Goal: Task Accomplishment & Management: Manage account settings

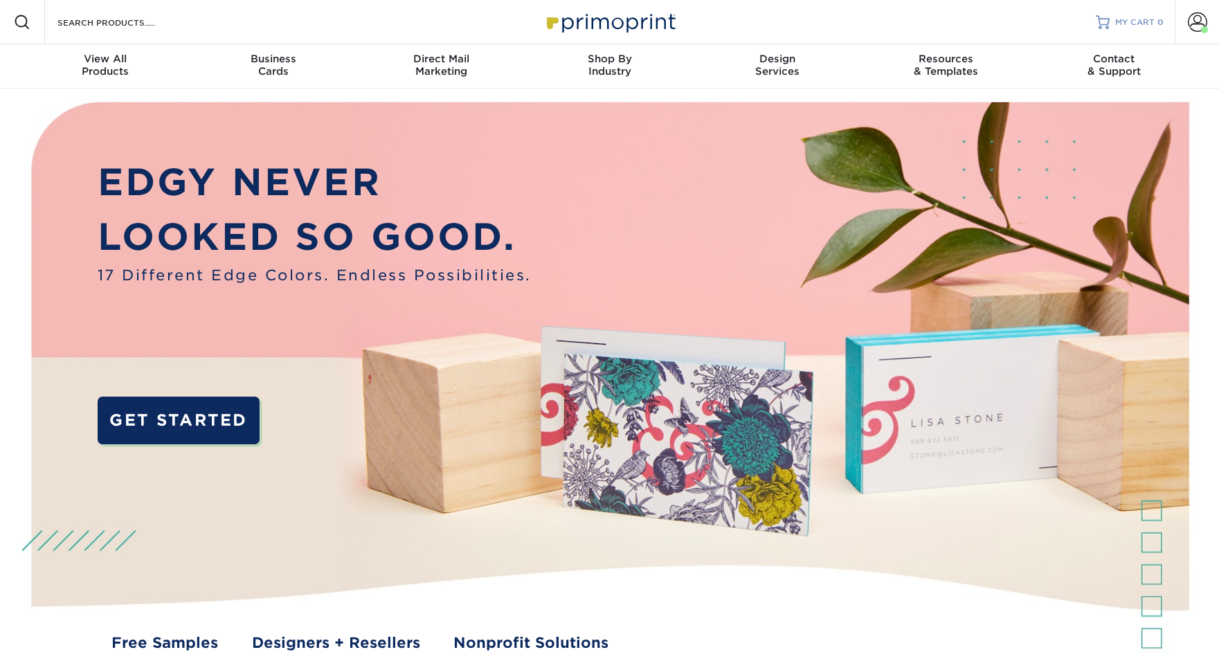
click at [1119, 22] on span "MY CART" at bounding box center [1134, 23] width 39 height 12
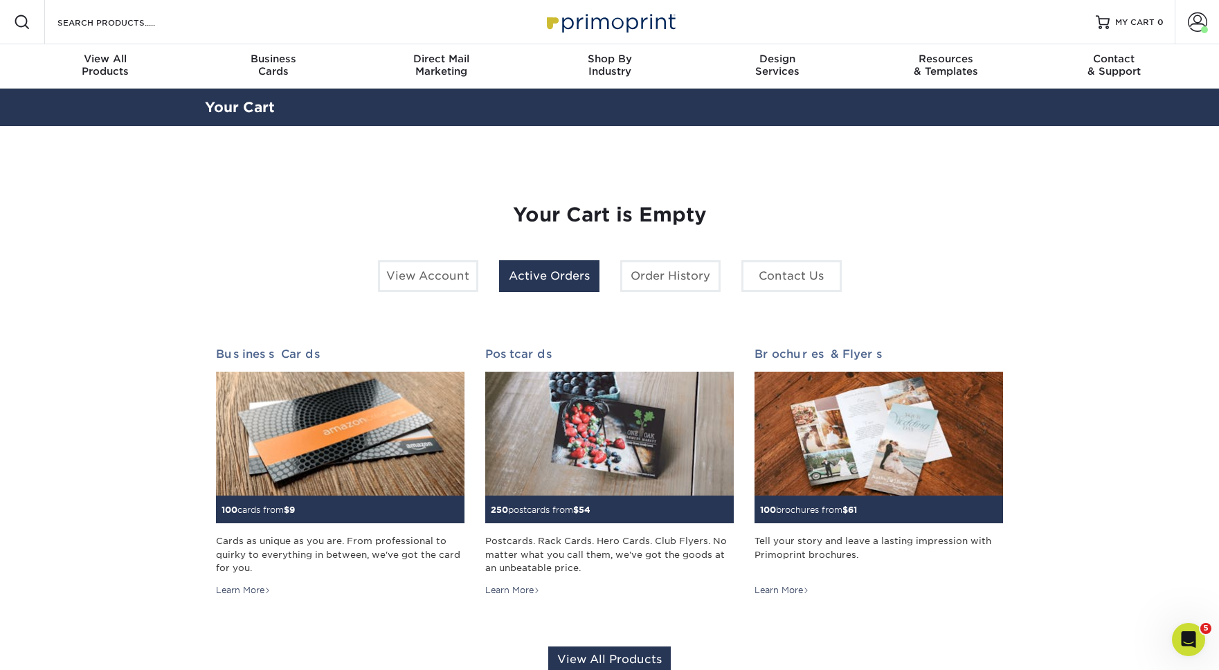
click at [552, 269] on link "Active Orders" at bounding box center [549, 276] width 100 height 32
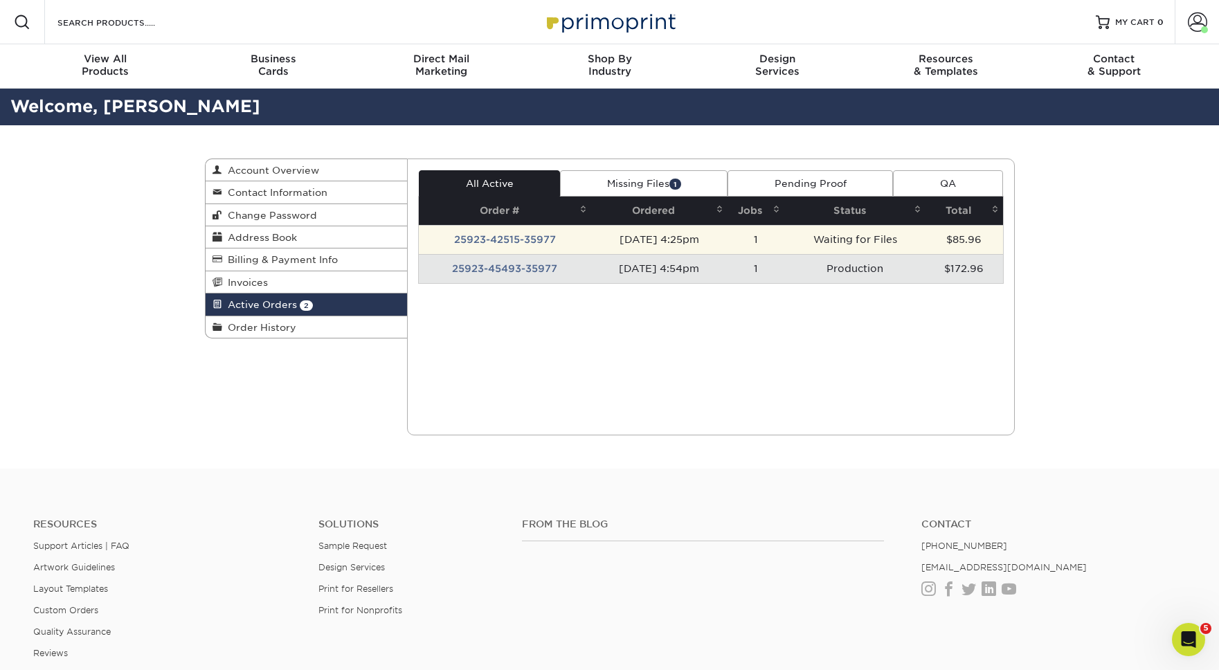
click at [668, 236] on td "09/23/2025 4:25pm" at bounding box center [659, 239] width 136 height 29
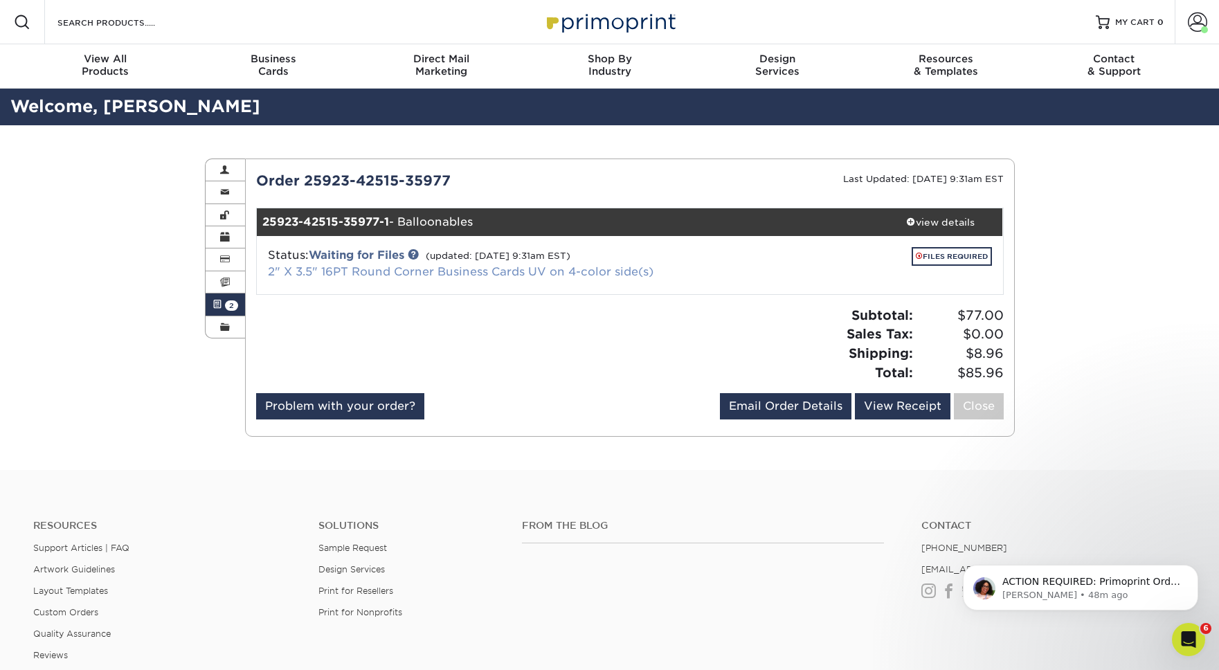
click at [486, 271] on link "2" X 3.5" 16PT Round Corner Business Cards UV on 4-color side(s)" at bounding box center [461, 271] width 386 height 13
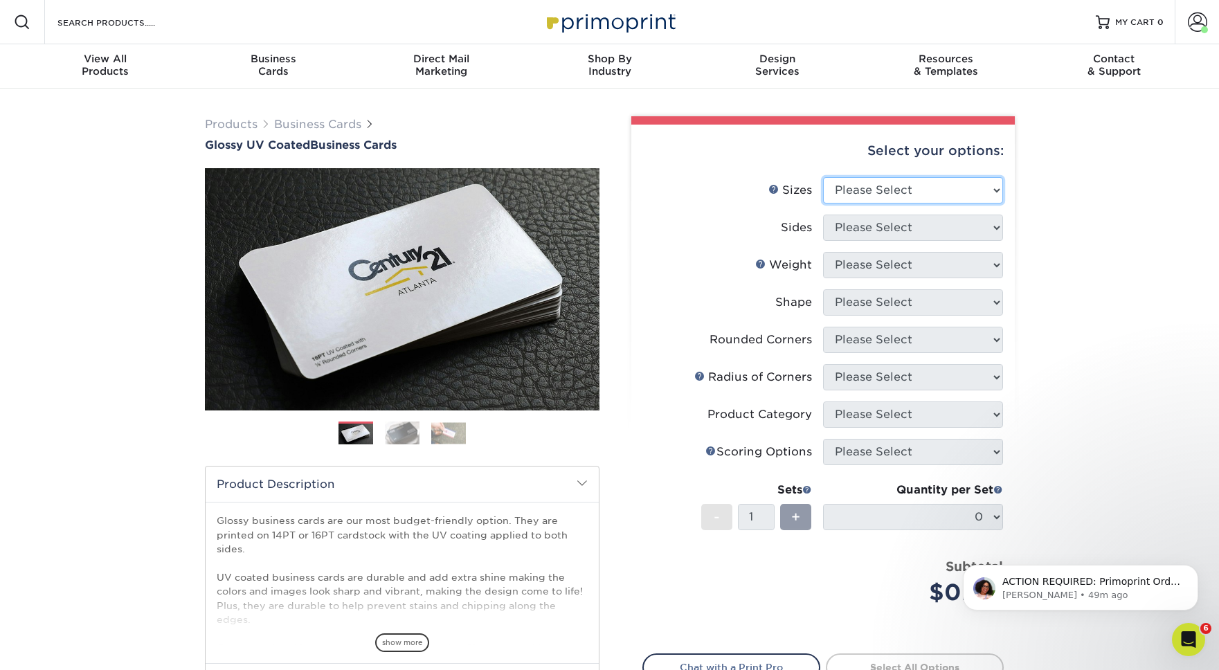
click at [948, 192] on select "Please Select 1.5" x 3.5" - Mini 1.75" x 3.5" - Mini 2" x 2" - Square 2" x 3" -…" at bounding box center [913, 190] width 180 height 26
select select "2.00x3.50"
click at [927, 226] on select "Please Select Print Both Sides Print Front Only" at bounding box center [913, 228] width 180 height 26
select select "13abbda7-1d64-4f25-8bb2-c179b224825d"
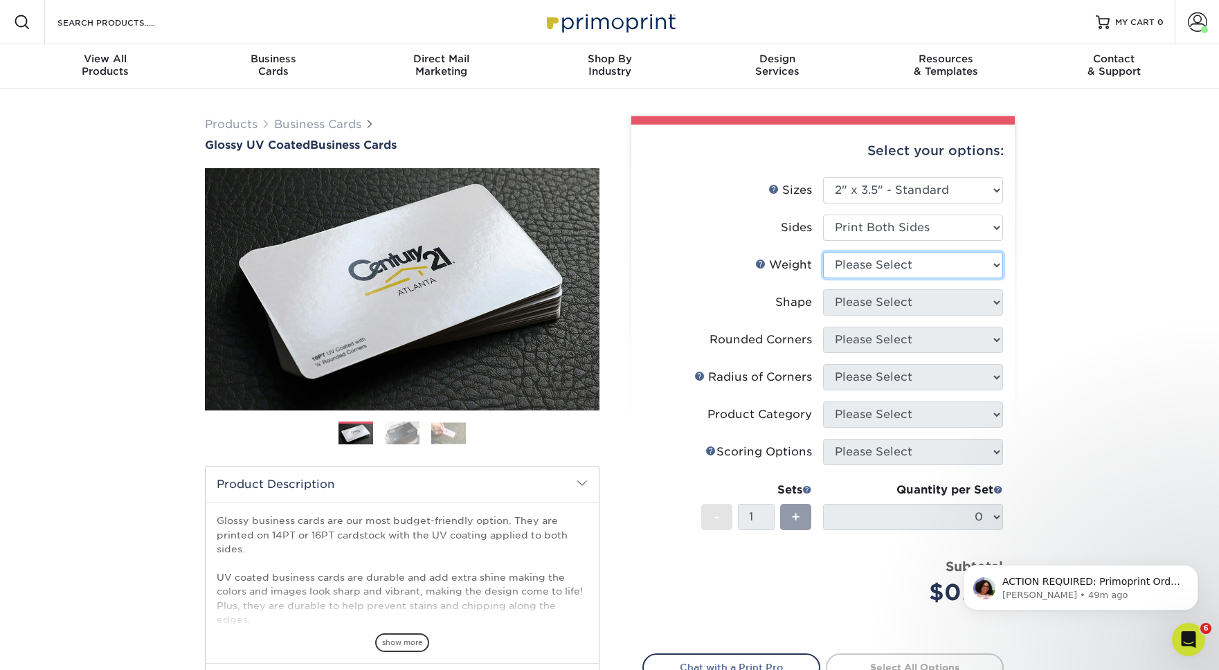
click at [915, 262] on select "Please Select 16PT 14PT" at bounding box center [913, 265] width 180 height 26
select select "16PT"
click at [0, 0] on select at bounding box center [0, 0] width 0 height 0
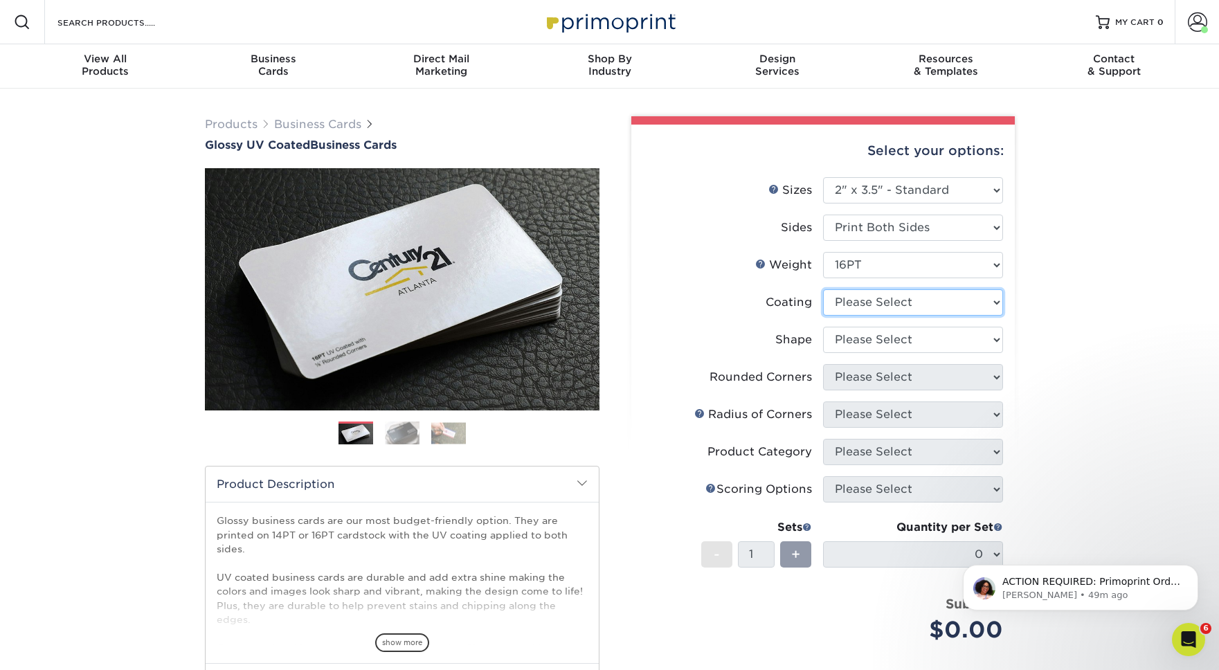
select select "ae367451-b2b8-45df-a344-0f05b6a12993"
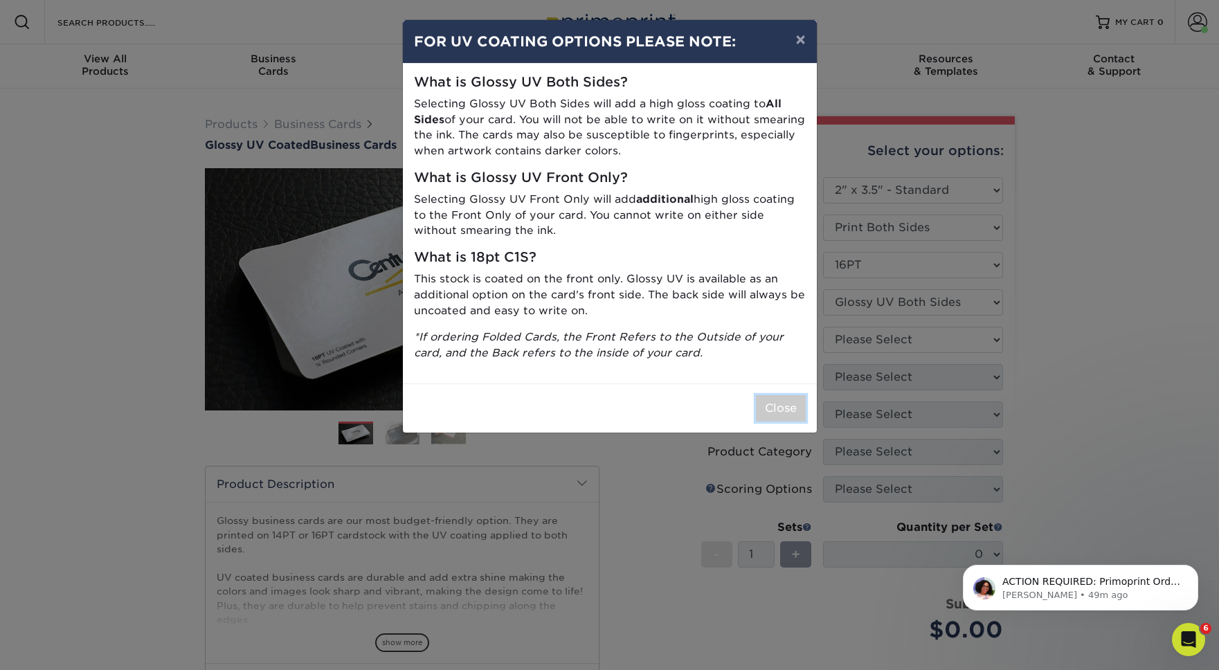
click at [790, 411] on button "Close" at bounding box center [781, 408] width 50 height 26
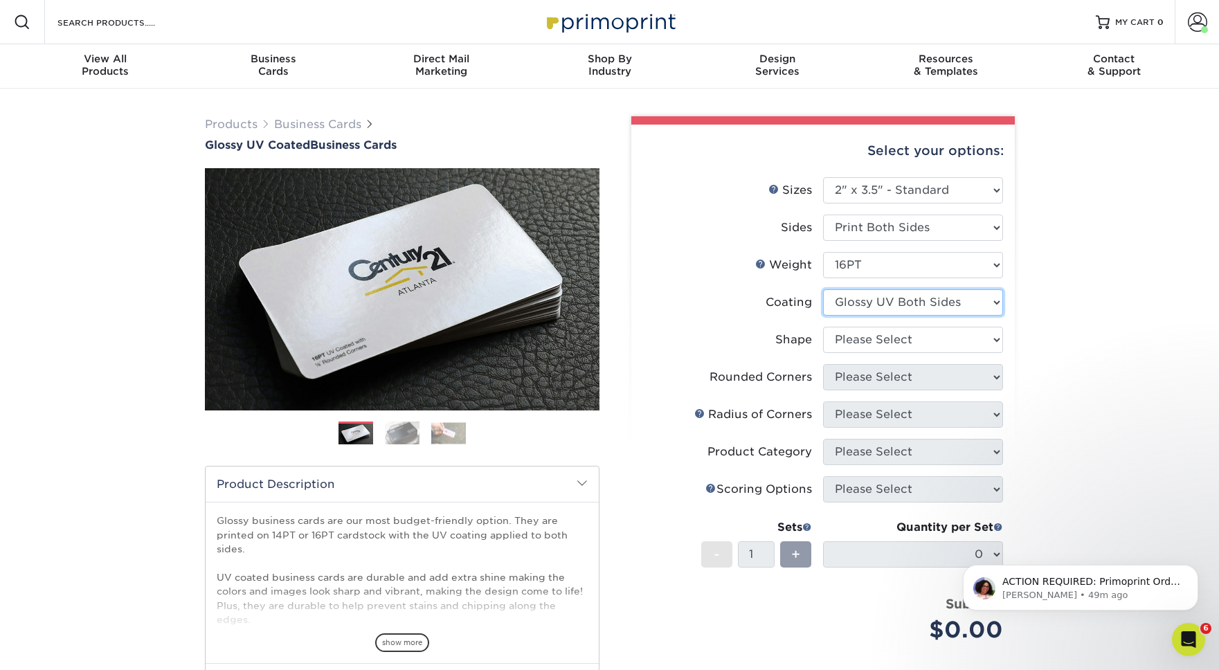
click at [915, 307] on select at bounding box center [913, 302] width 180 height 26
click at [915, 334] on select "Please Select Standard Oval" at bounding box center [913, 340] width 180 height 26
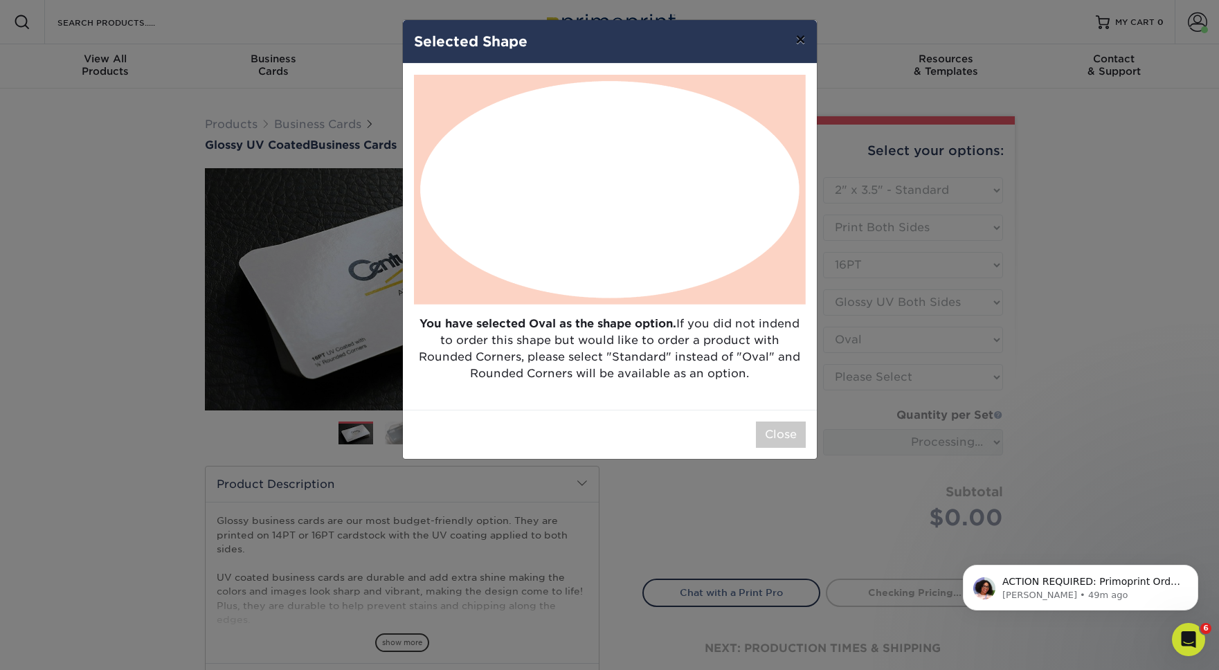
click at [798, 44] on button "×" at bounding box center [800, 39] width 32 height 39
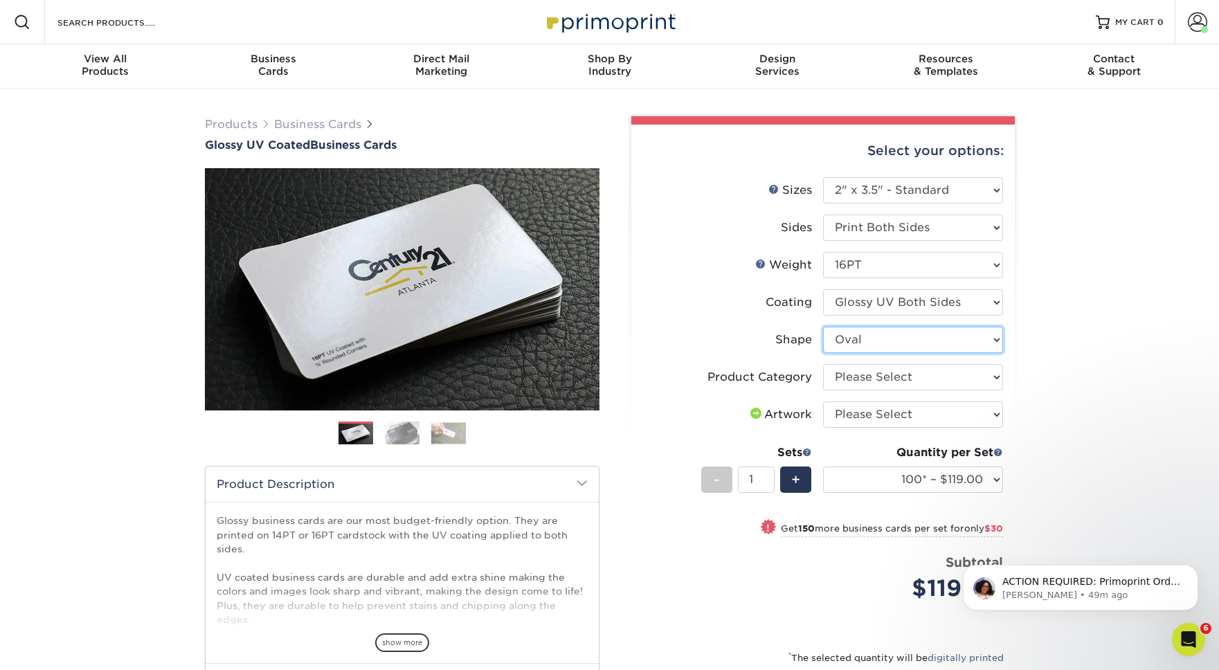
click at [873, 337] on select "Please Select Standard Oval" at bounding box center [913, 340] width 180 height 26
select select "standard"
select select
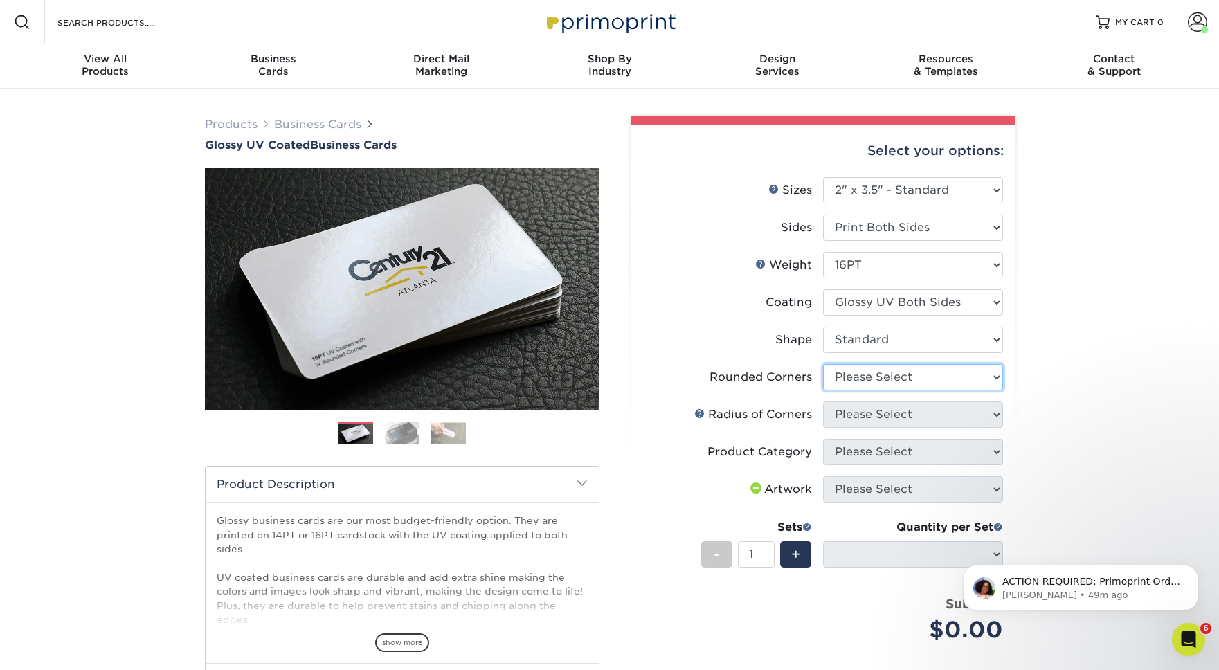
click at [915, 377] on select "Please Select Yes - Round 2 Corners Yes - Round 4 Corners No" at bounding box center [913, 377] width 180 height 26
select select "7672df9e-0e0a-464d-8e1f-920c575e4da3"
select select "-1"
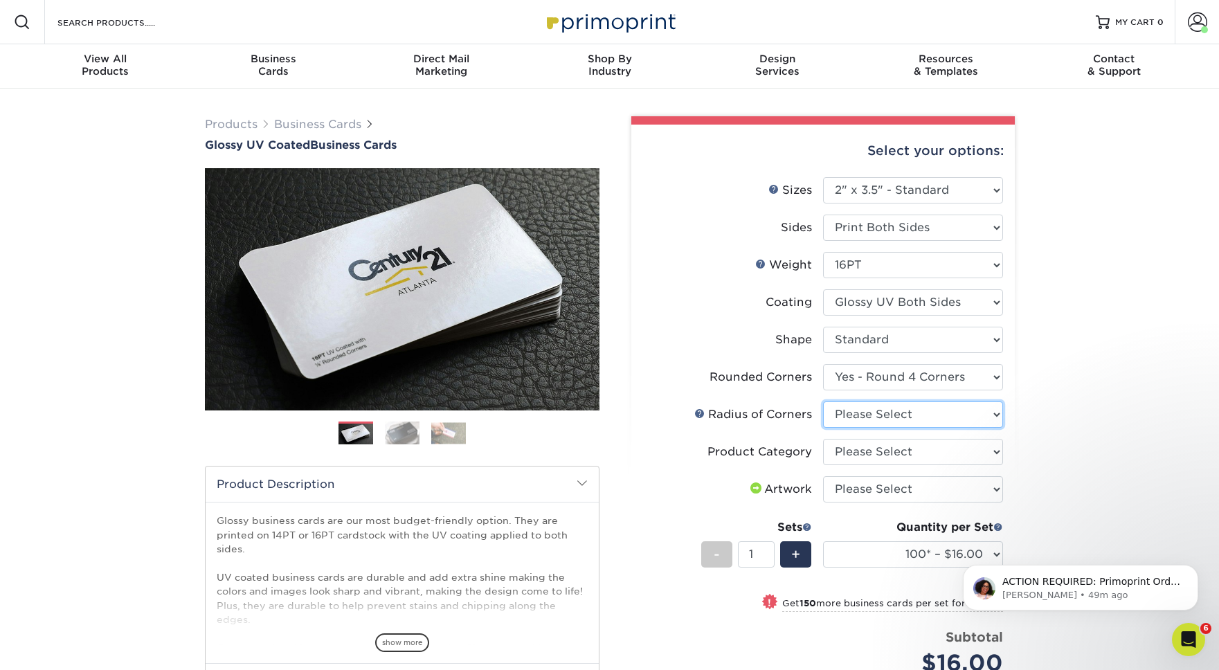
click at [912, 418] on select "Please Select Rounded 1/8" Rounded 1/4"" at bounding box center [913, 415] width 180 height 26
select select "479fbfe7-6a0c-4895-8c9a-81739b7486c9"
click at [933, 449] on select "Please Select Business Cards" at bounding box center [913, 452] width 180 height 26
select select "3b5148f1-0588-4f88-a218-97bcfdce65c1"
click at [984, 545] on body "ACTION REQUIRED: Primoprint Order 25923-42515-35977 Good morning Matthew, Thank…" at bounding box center [1081, 584] width 266 height 86
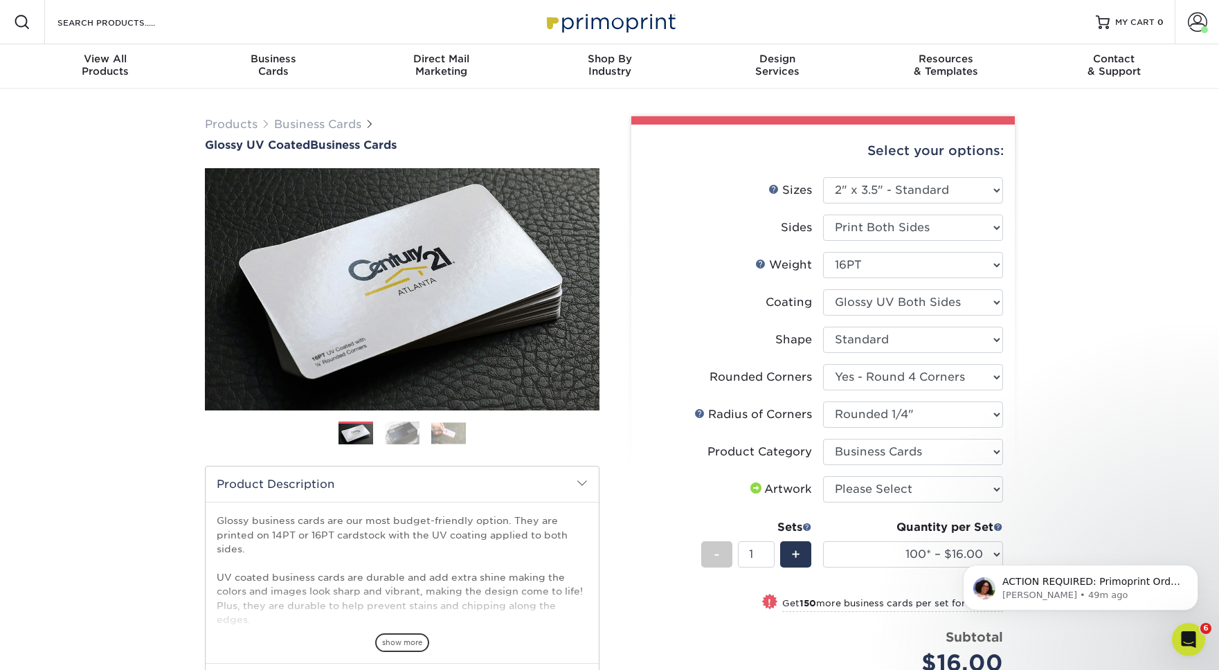
click at [978, 554] on body "ACTION REQUIRED: Primoprint Order 25923-42515-35977 Good morning Matthew, Thank…" at bounding box center [1081, 584] width 266 height 86
click at [989, 555] on body "ACTION REQUIRED: Primoprint Order 25923-42515-35977 Good morning Matthew, Thank…" at bounding box center [1081, 584] width 266 height 86
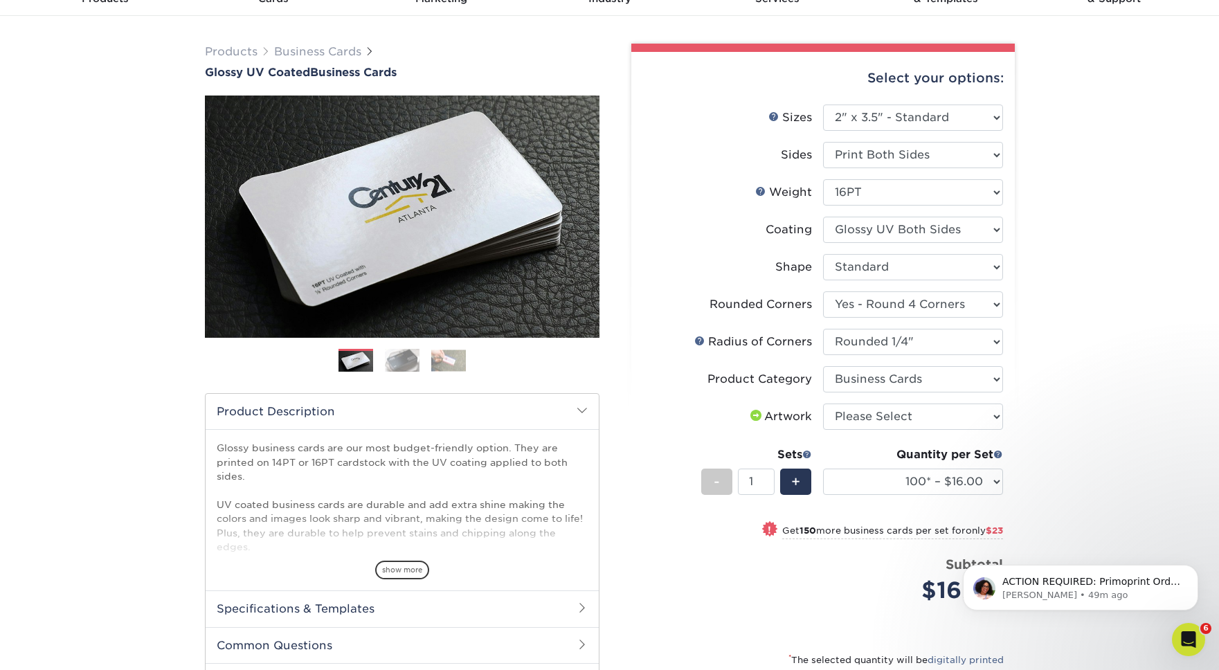
scroll to position [86, 0]
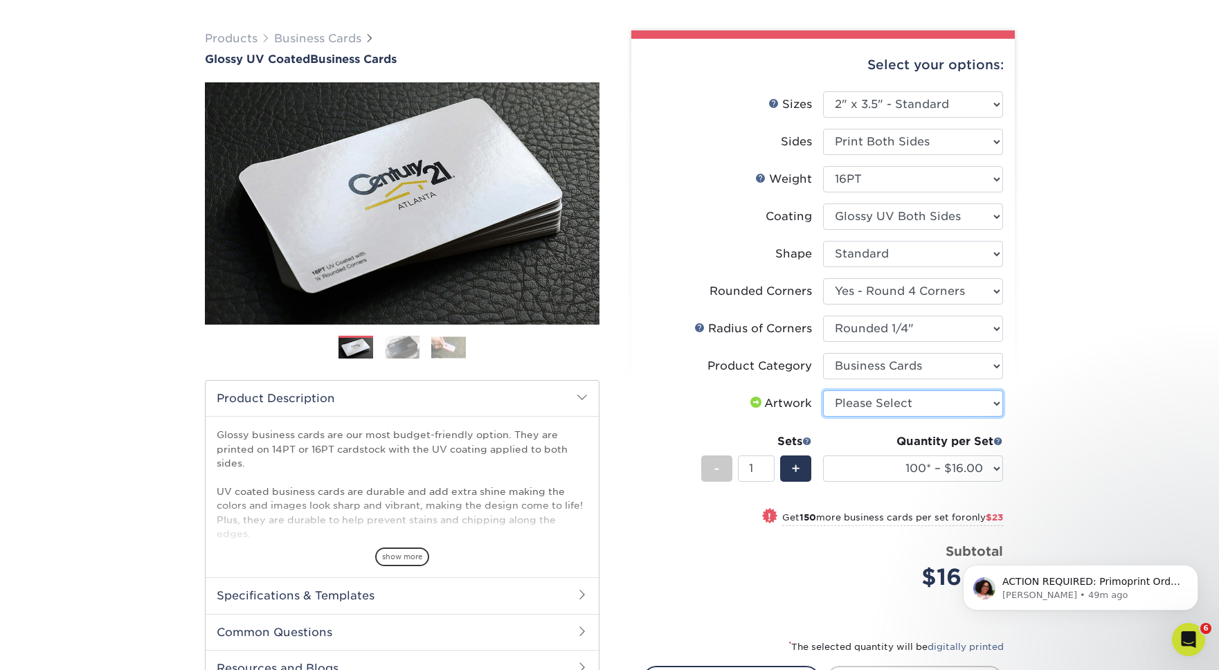
click at [939, 413] on select "Please Select I will upload files I need a design - $100" at bounding box center [913, 403] width 180 height 26
select select "upload"
click at [959, 471] on select "100* – $16.00 250* – $39.00 500 – $77.00 1000 – $94.00 2500 – $173.00 5000 – $2…" at bounding box center [913, 469] width 180 height 26
select select "500 – $77.00"
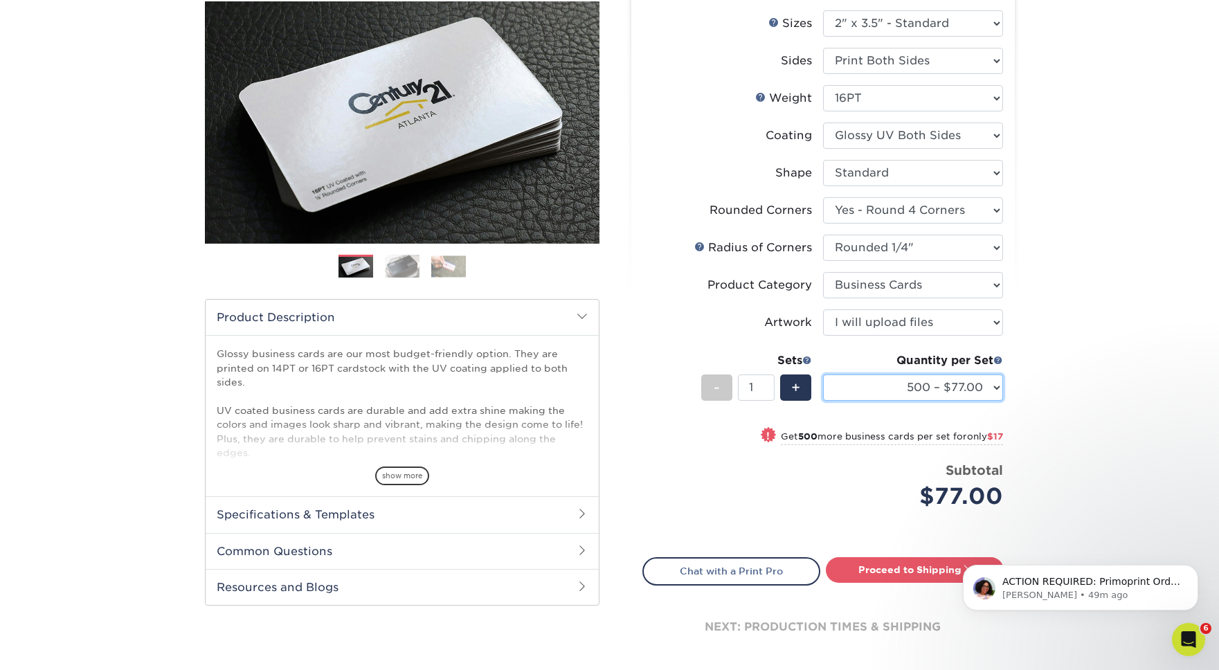
scroll to position [170, 0]
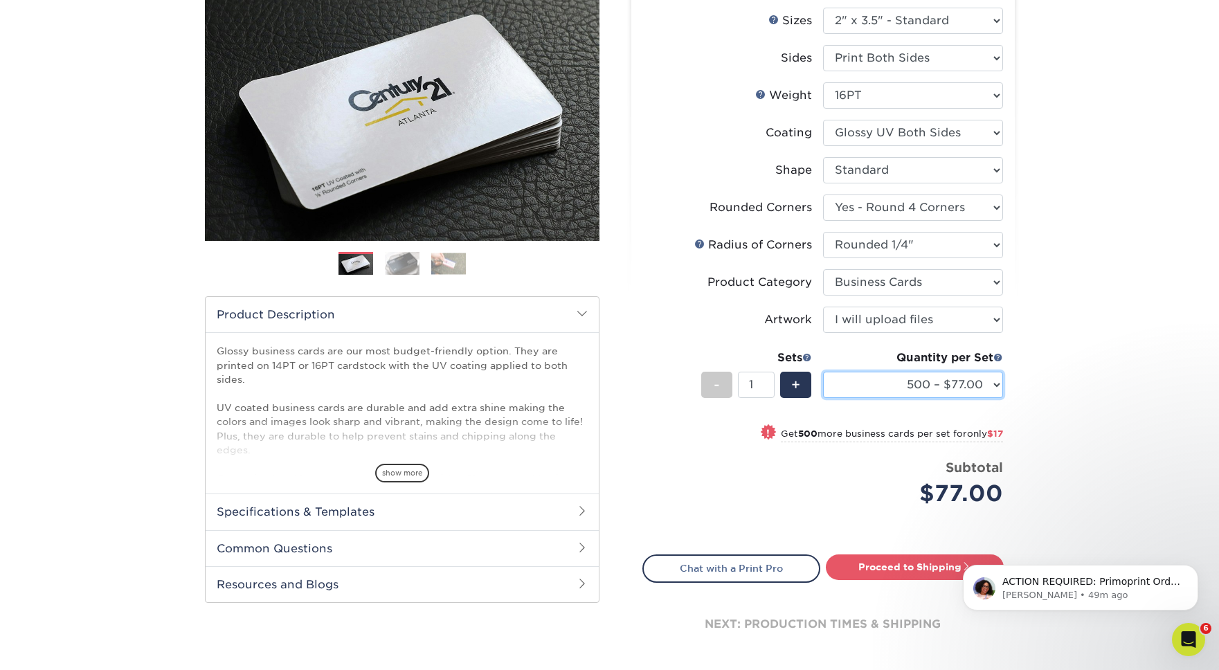
click at [989, 389] on select "100* – $16.00 250* – $39.00 500 – $77.00 1000 – $94.00 2500 – $173.00 5000 – $2…" at bounding box center [913, 385] width 180 height 26
click at [881, 564] on link "Proceed to Shipping" at bounding box center [915, 567] width 178 height 25
type input "Set 1"
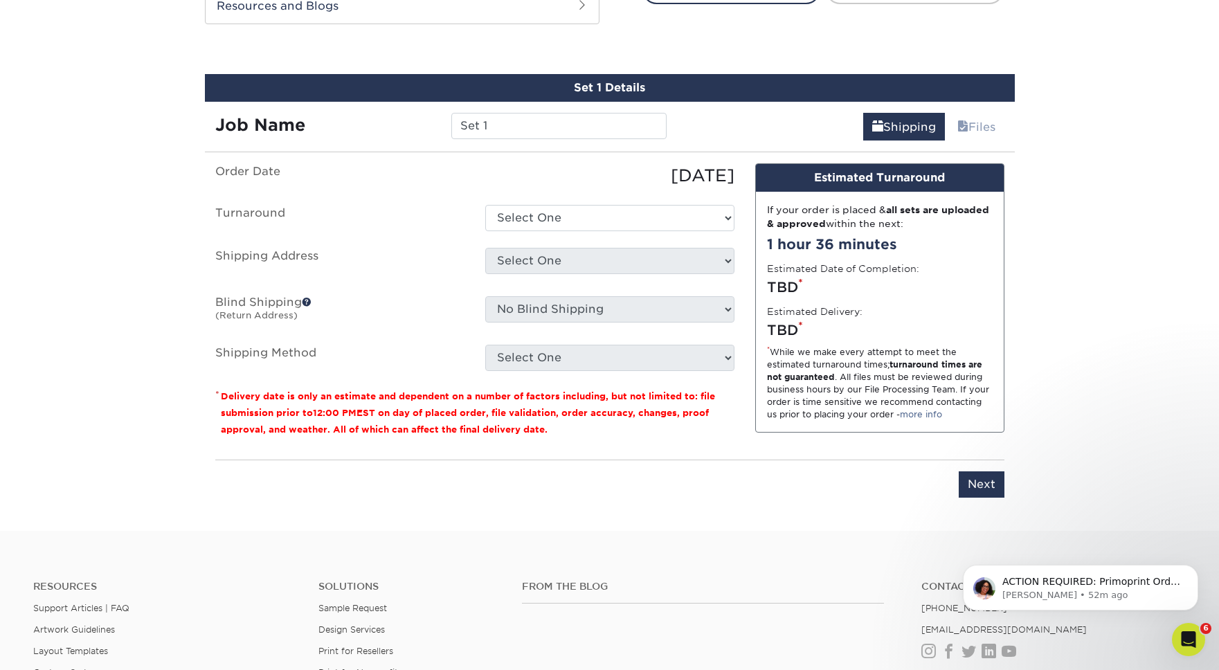
scroll to position [762, 0]
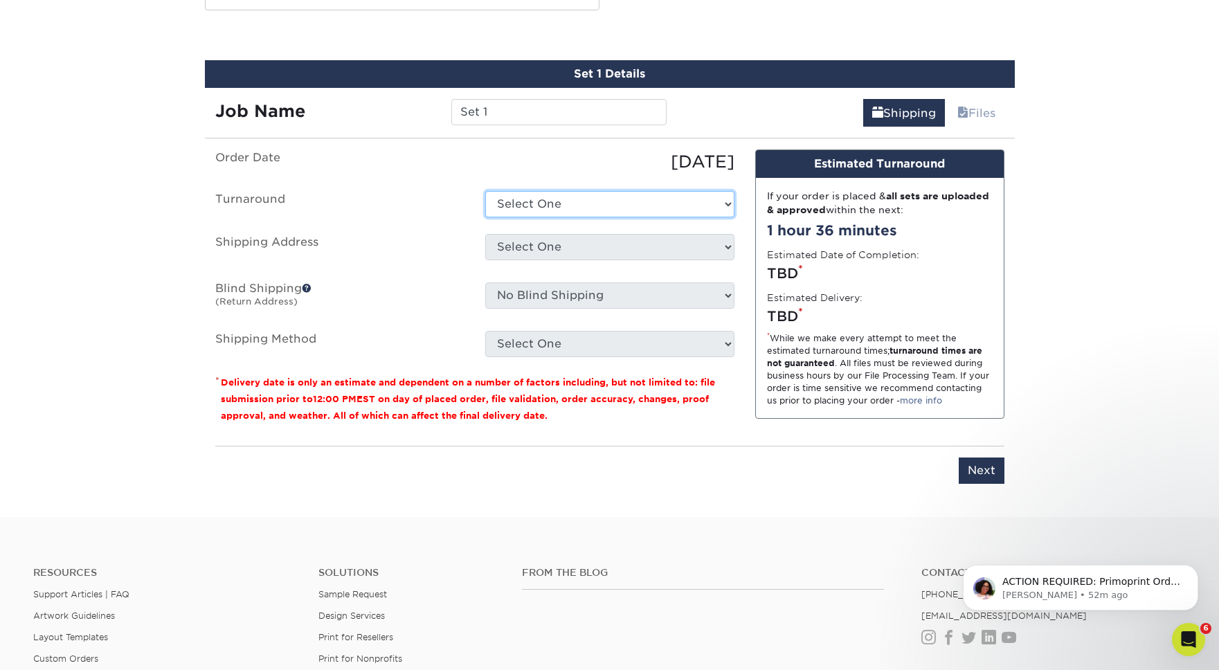
click at [621, 204] on select "Select One 2-4 Business Days 2 Day Next Business Day" at bounding box center [609, 204] width 249 height 26
select select "fe750533-2804-4cc5-9f04-c70a06fbf941"
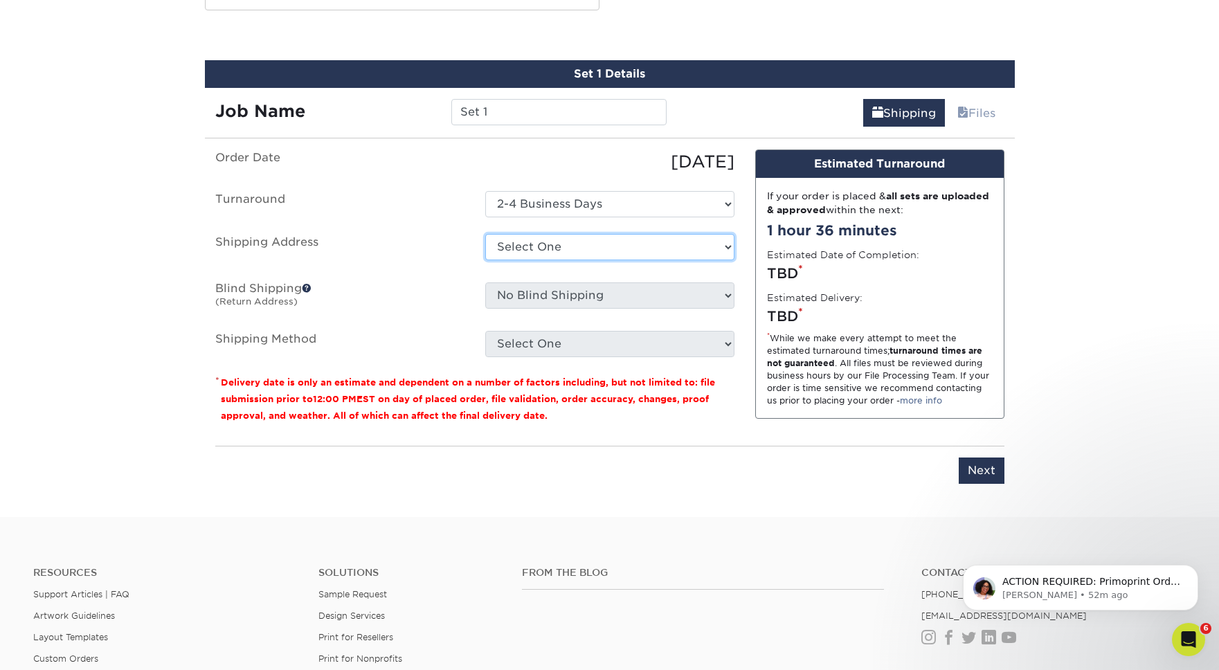
click at [593, 243] on select "Select One Home Office + Add New Address" at bounding box center [609, 247] width 249 height 26
select select "241978"
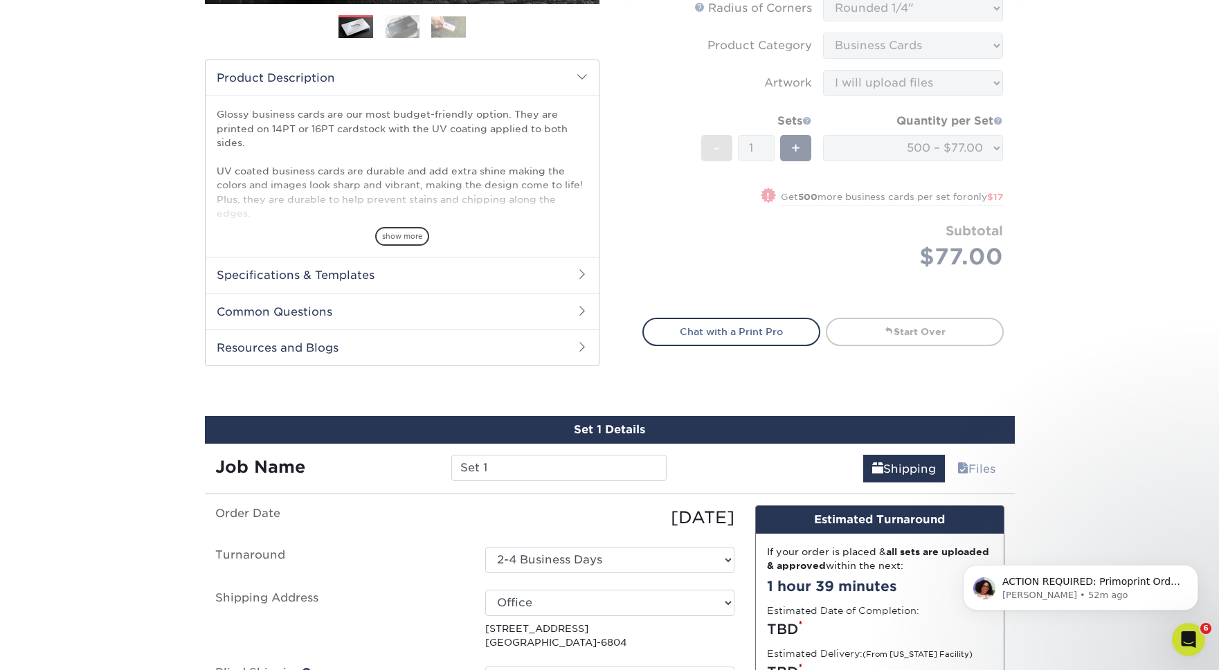
scroll to position [227, 0]
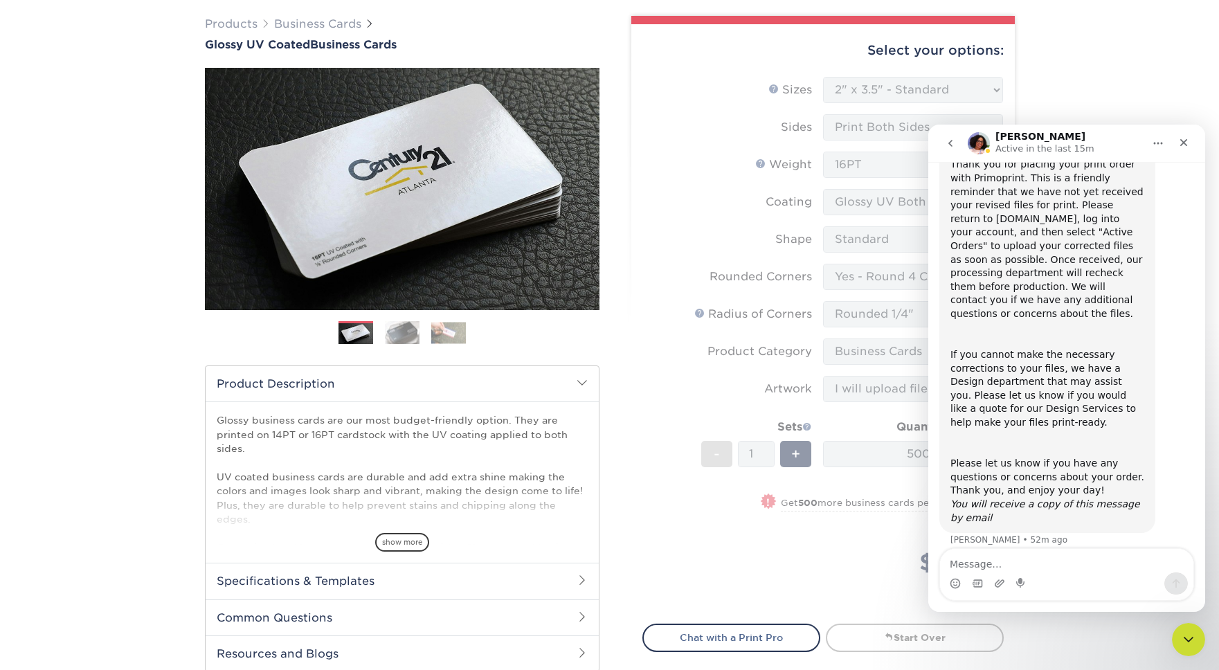
scroll to position [0, 0]
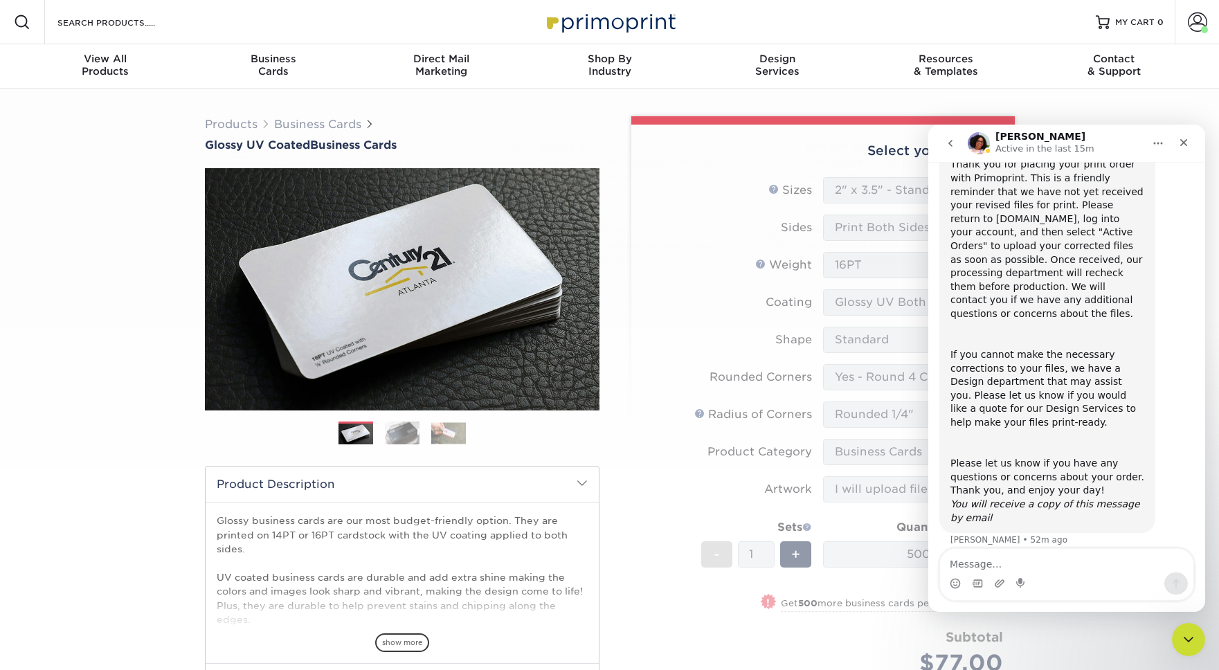
click at [1124, 22] on span "MY CART" at bounding box center [1134, 23] width 39 height 12
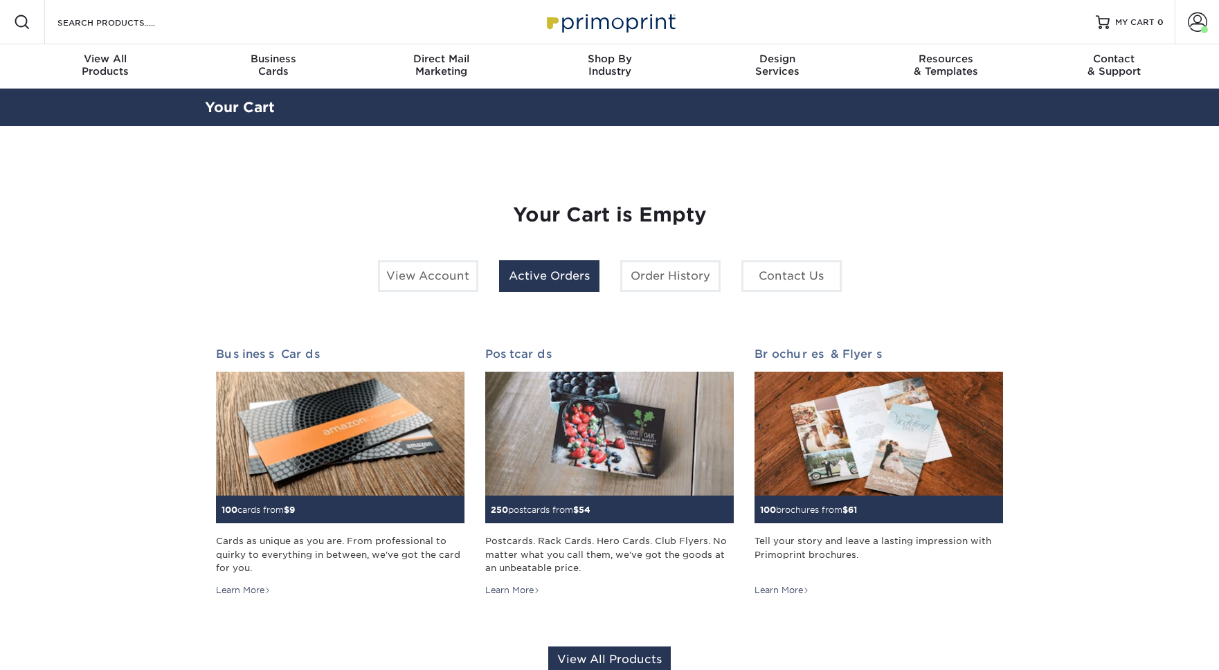
click at [565, 273] on link "Active Orders" at bounding box center [549, 276] width 100 height 32
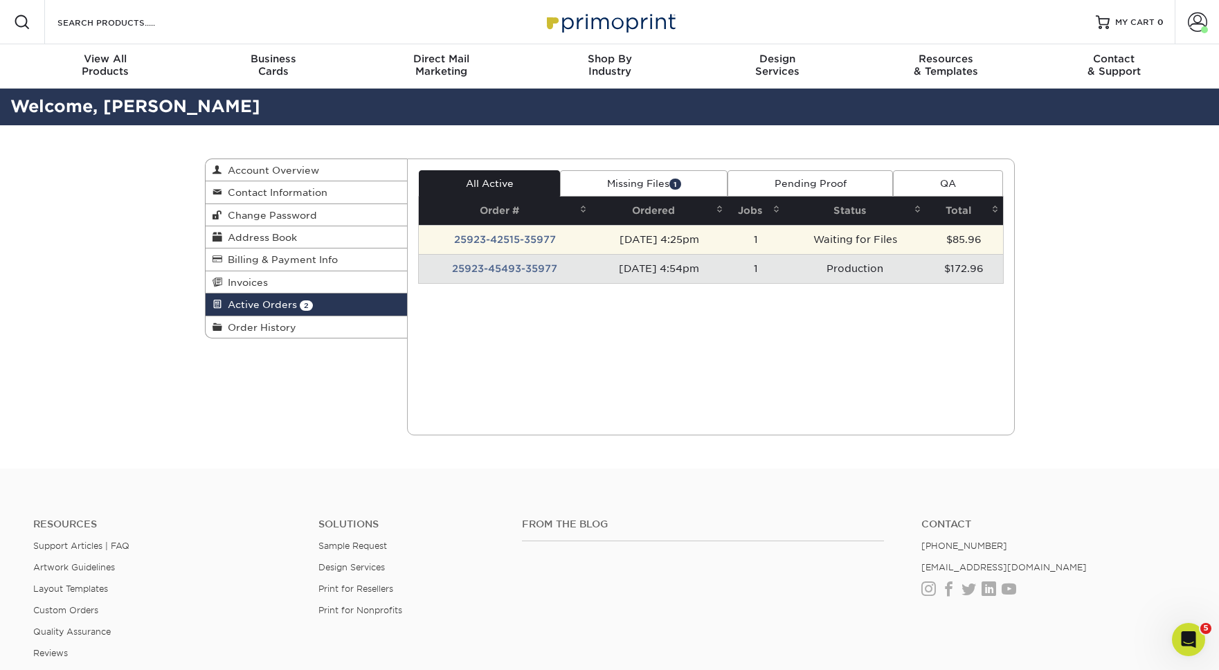
click at [832, 237] on td "Waiting for Files" at bounding box center [854, 239] width 141 height 29
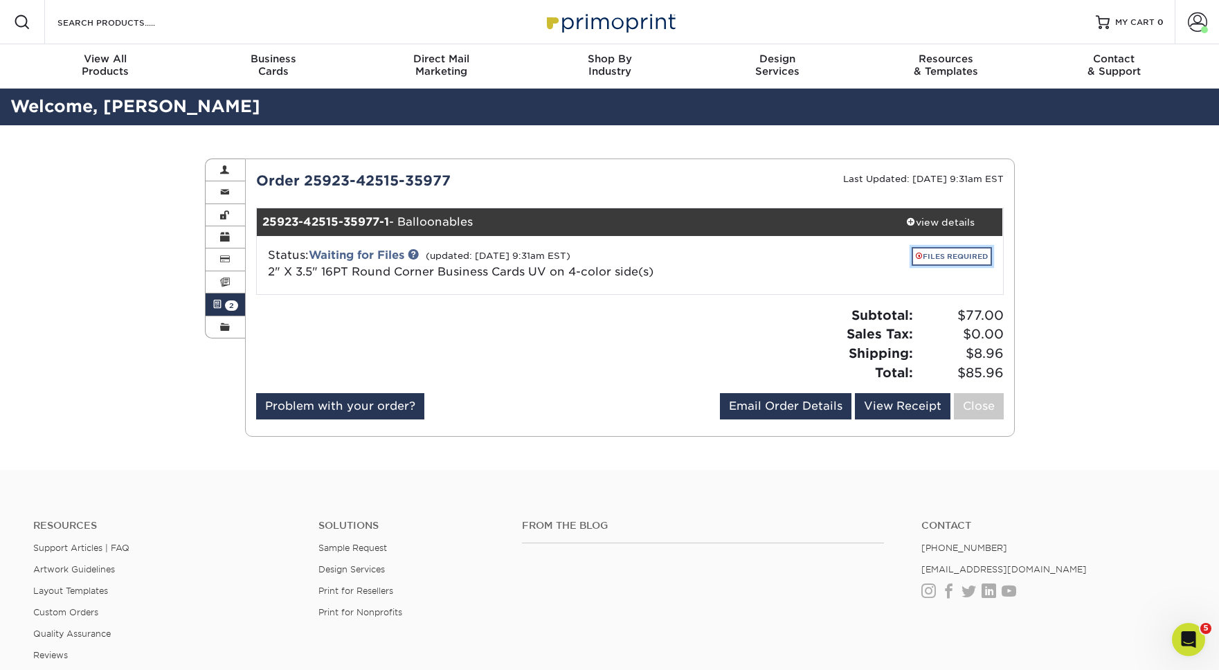
click at [937, 256] on link "FILES REQUIRED" at bounding box center [952, 256] width 80 height 19
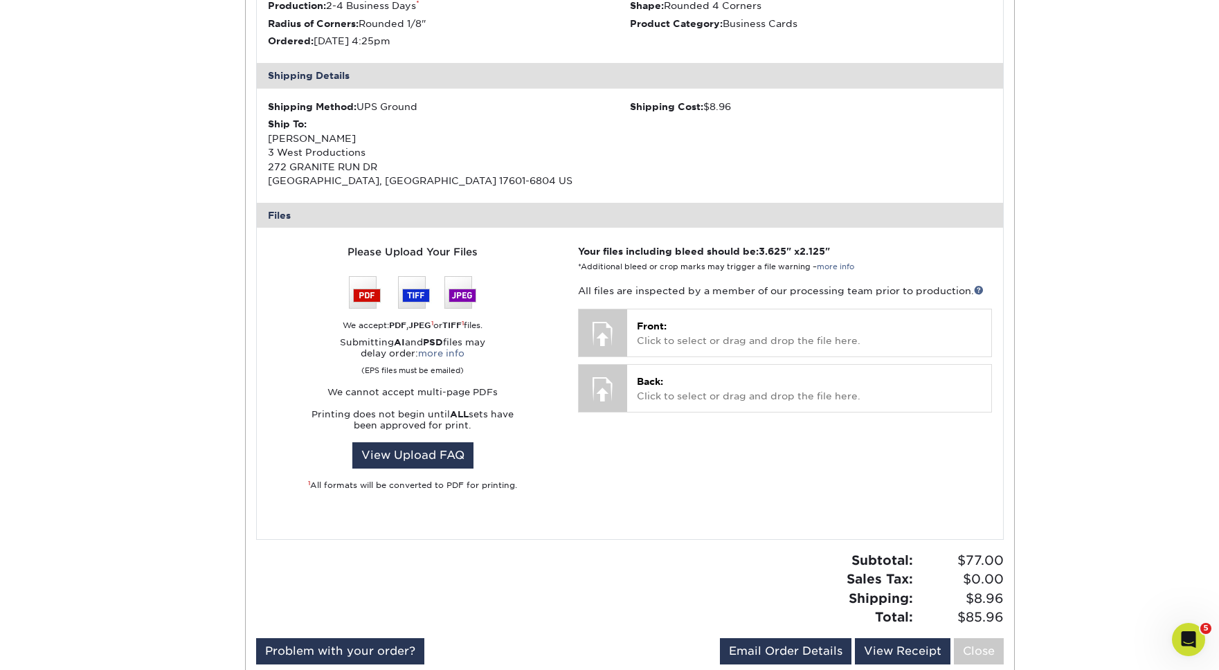
scroll to position [394, 0]
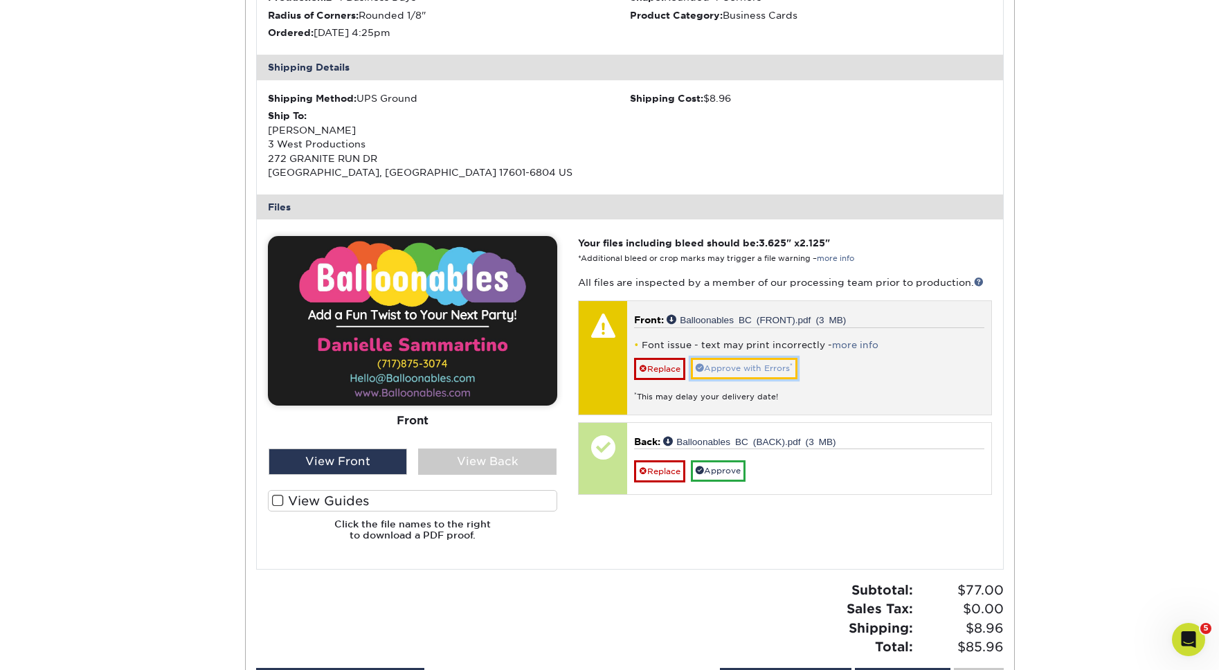
click at [773, 369] on link "Approve with Errors *" at bounding box center [744, 368] width 107 height 21
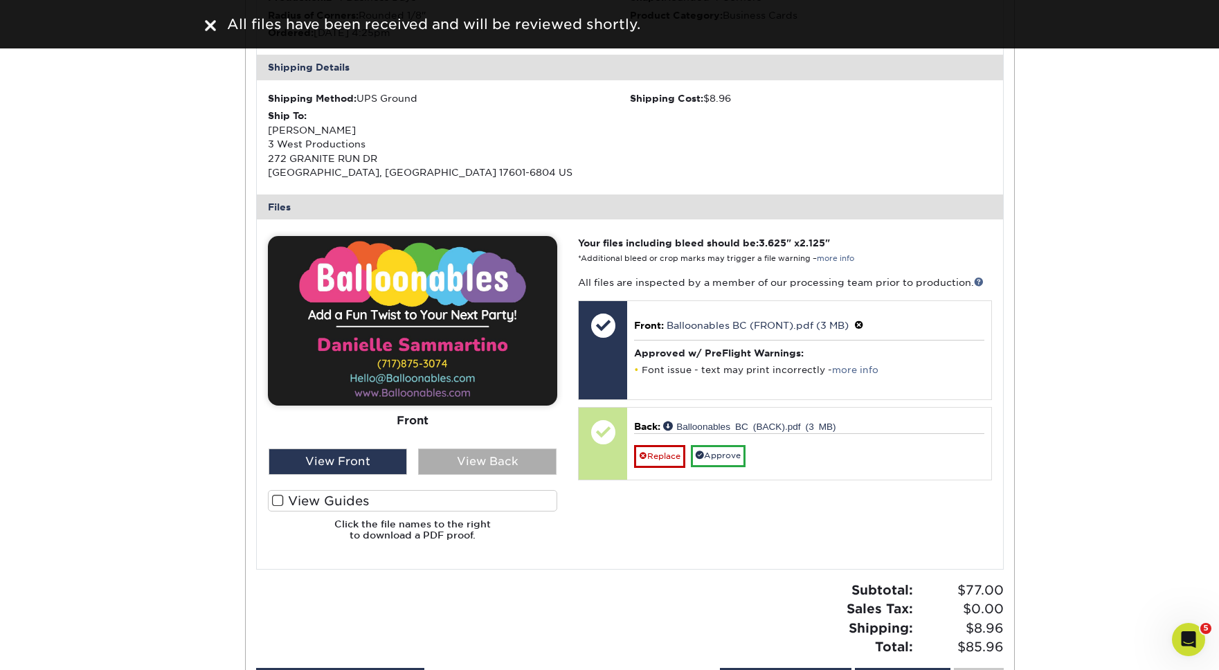
click at [509, 467] on div "View Back" at bounding box center [487, 462] width 138 height 26
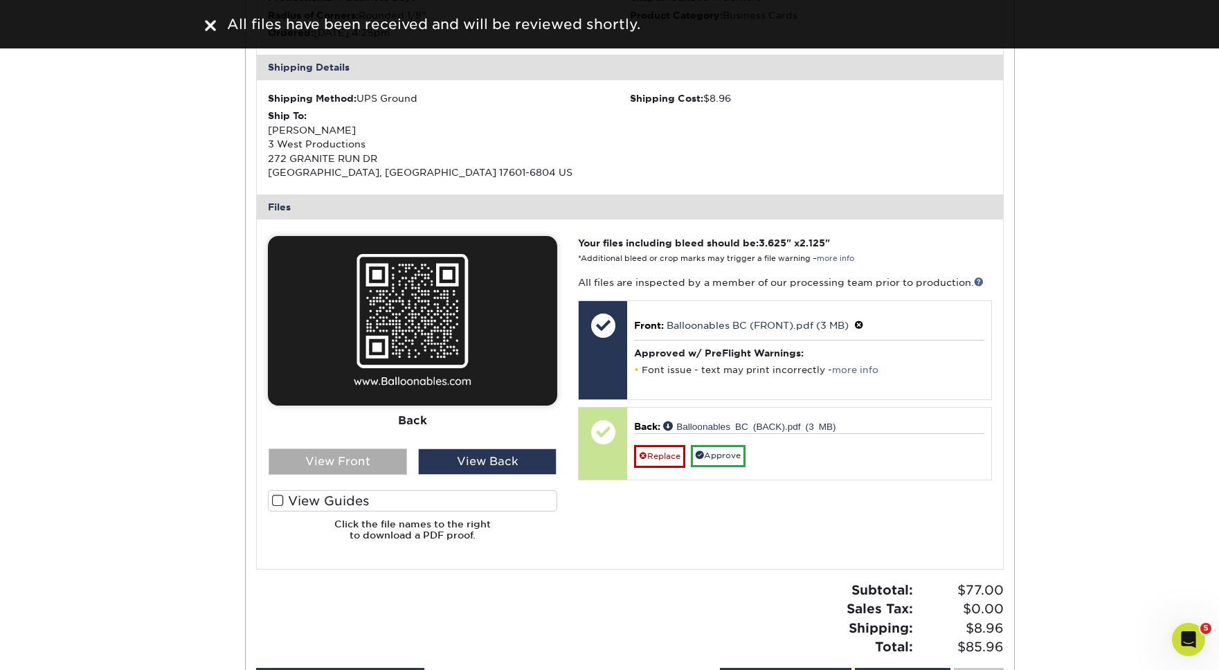
click at [377, 468] on div "View Front" at bounding box center [338, 462] width 138 height 26
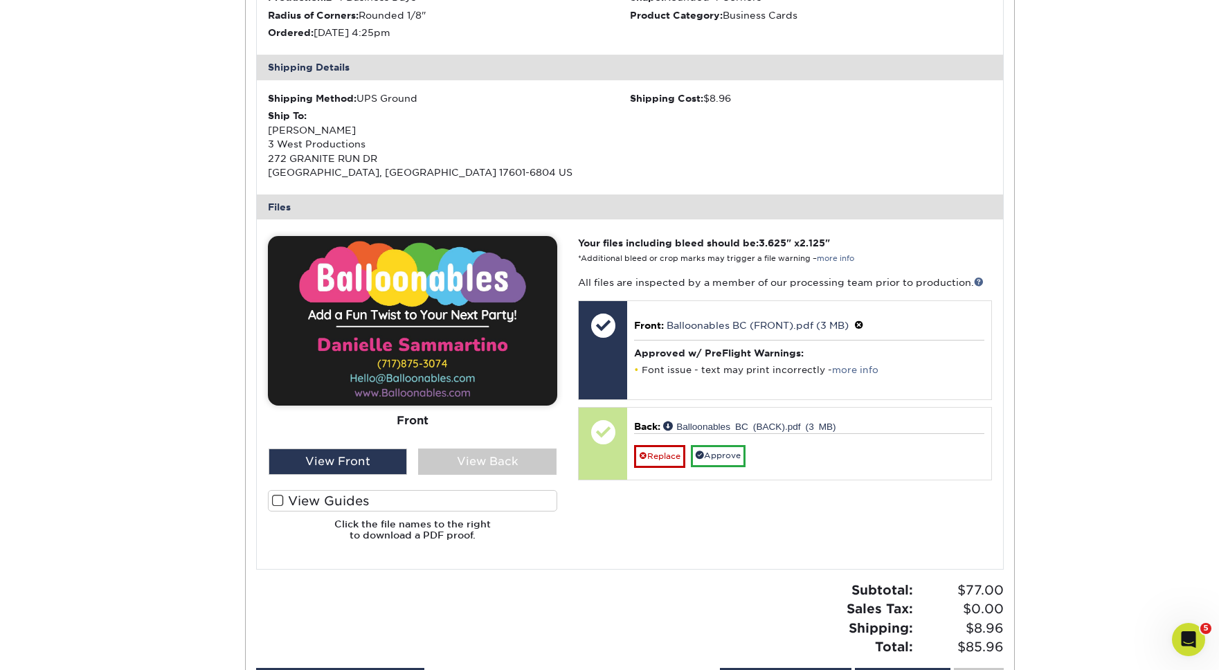
click at [379, 503] on label "View Guides" at bounding box center [412, 500] width 289 height 21
click at [0, 0] on input "View Guides" at bounding box center [0, 0] width 0 height 0
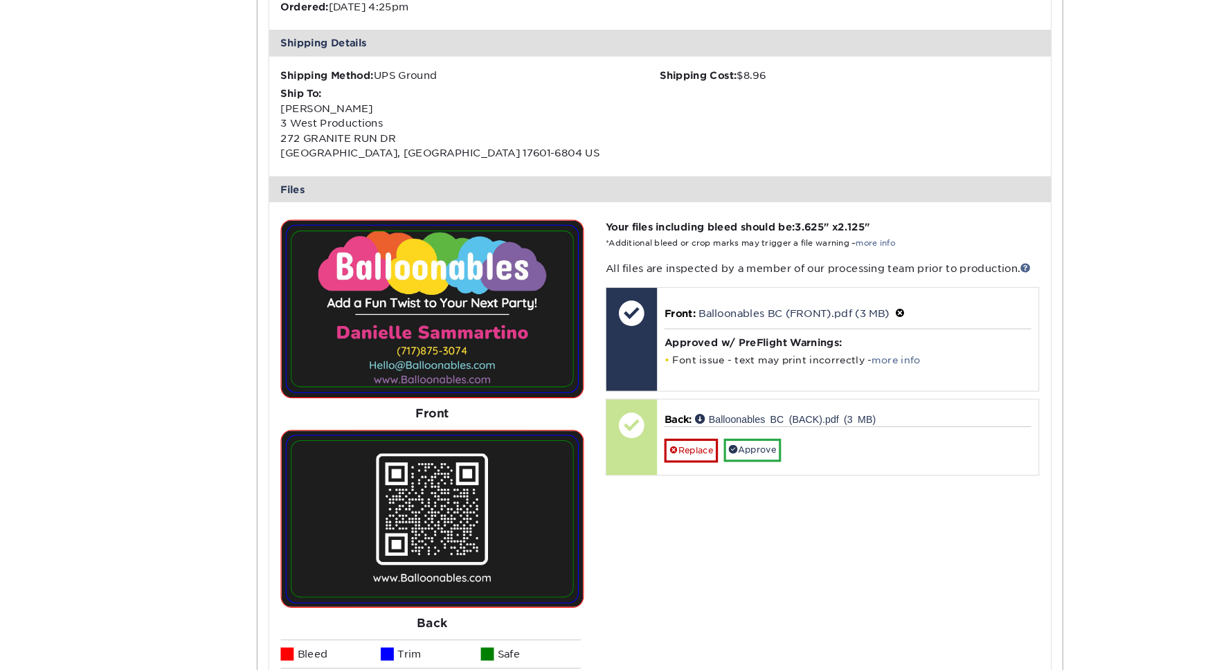
scroll to position [406, 0]
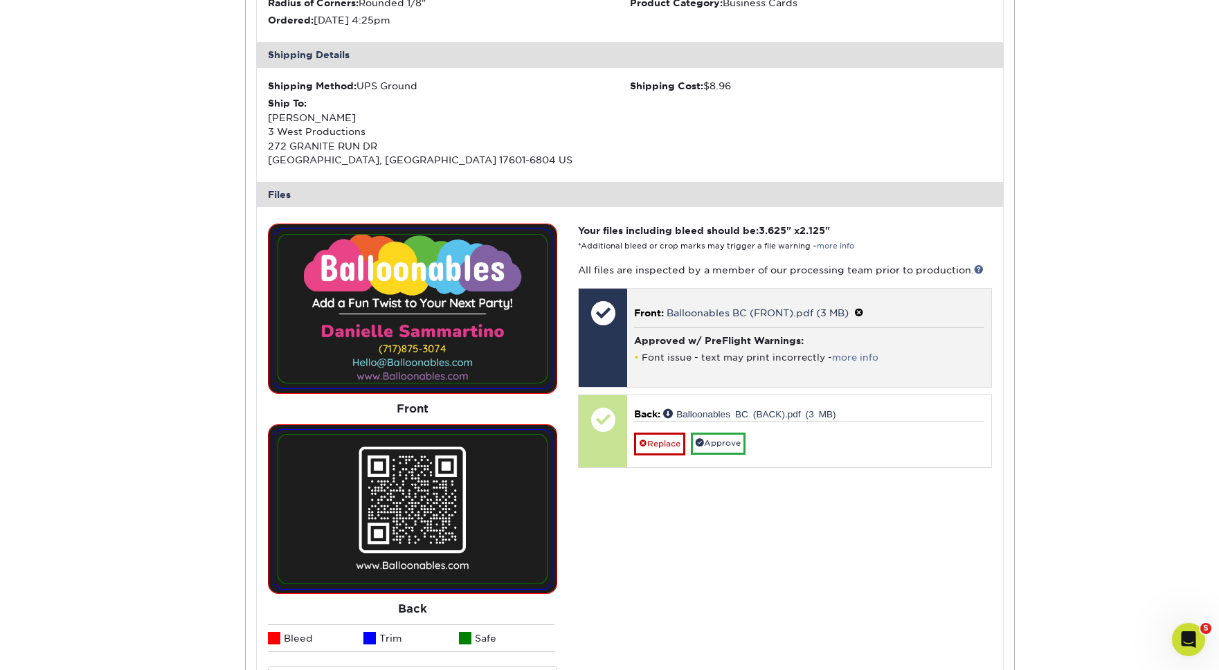
click at [940, 328] on div "Approved w/ PreFlight Warnings: Font issue - text may print incorrectly - more …" at bounding box center [809, 348] width 350 height 43
click at [863, 313] on span at bounding box center [859, 312] width 10 height 11
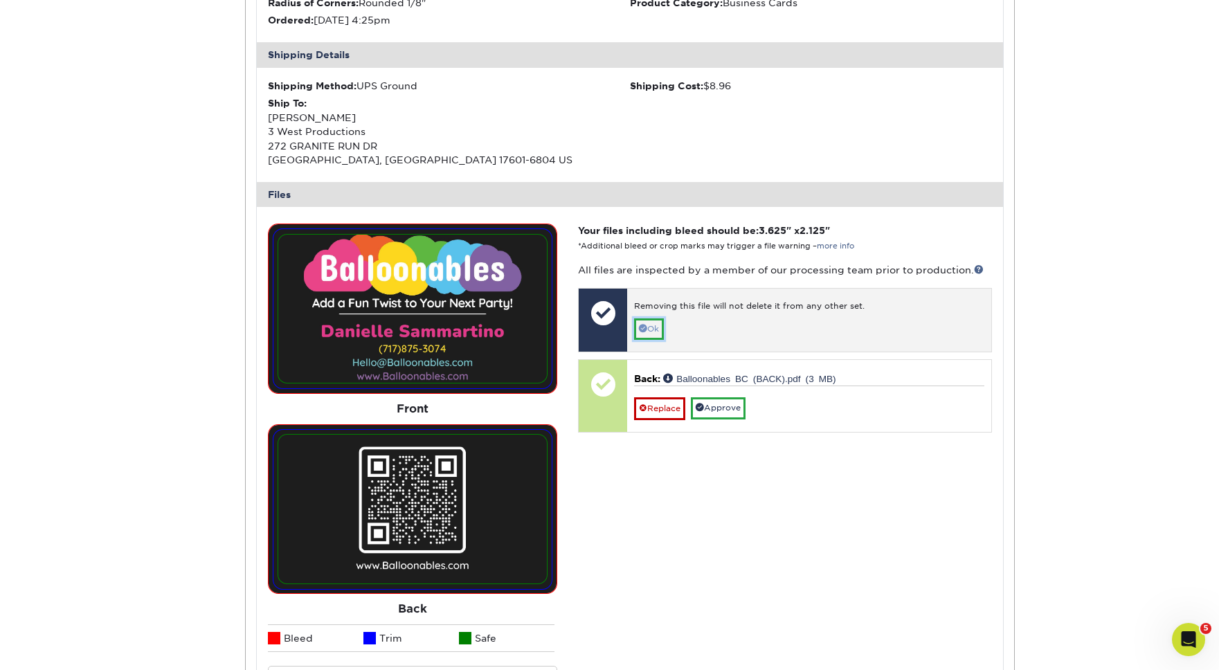
click at [651, 330] on link "Ok" at bounding box center [649, 328] width 30 height 21
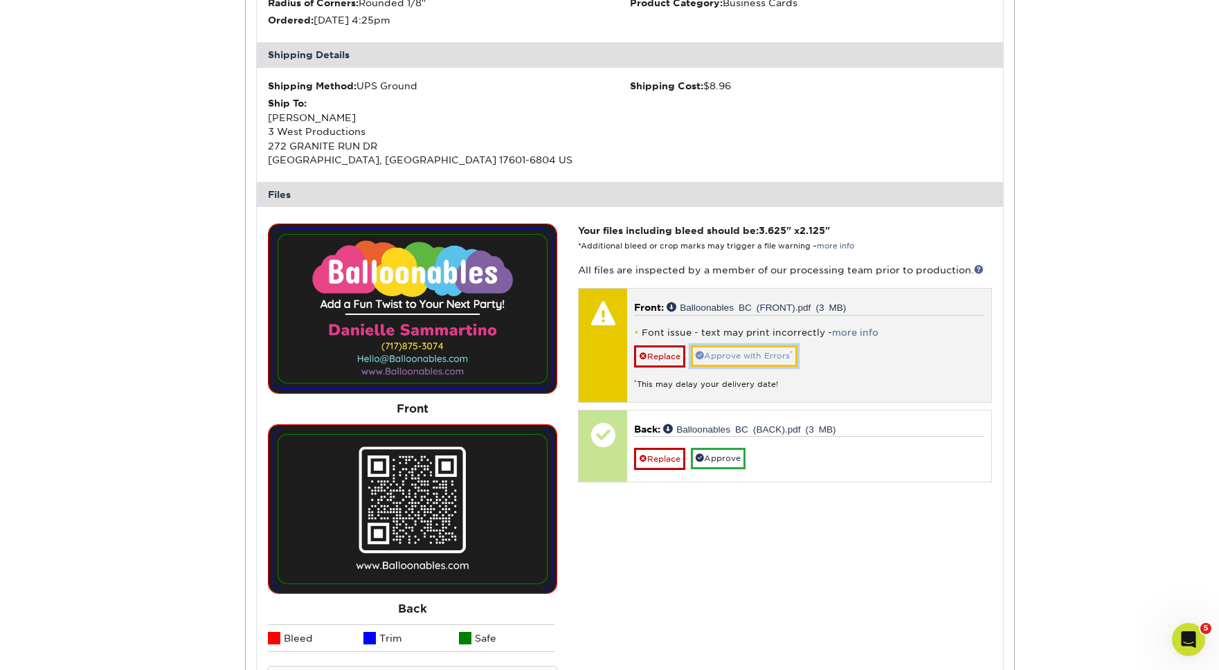
click at [769, 357] on link "Approve with Errors *" at bounding box center [744, 355] width 107 height 21
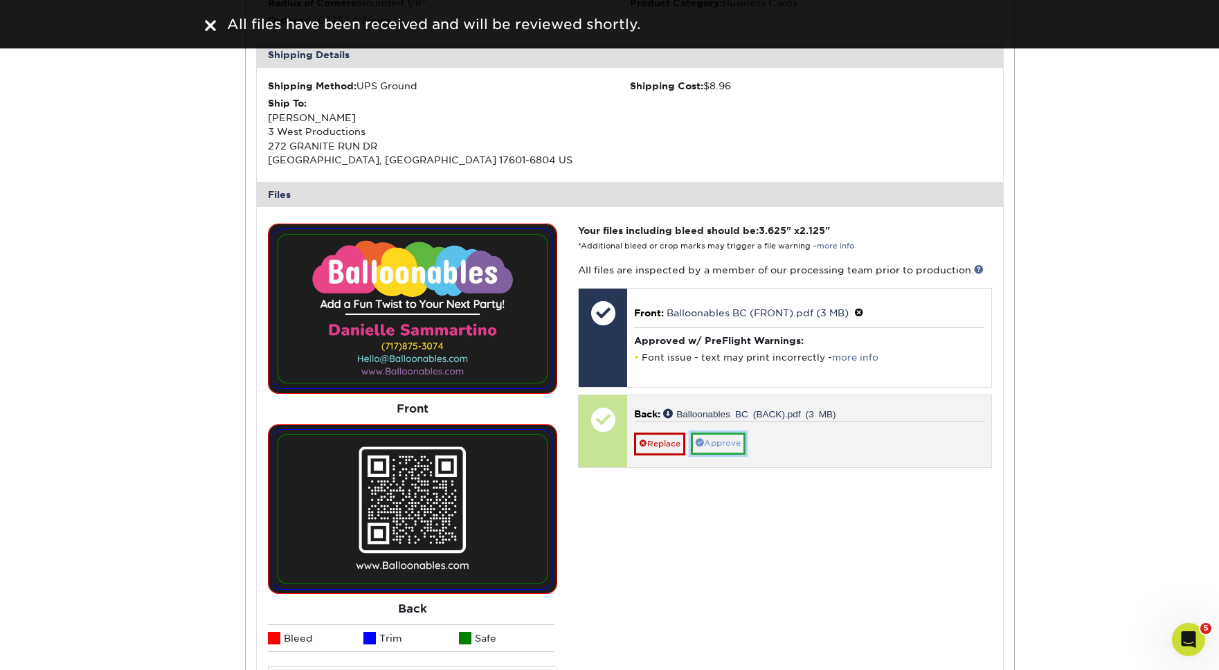
click at [732, 450] on link "Approve" at bounding box center [718, 443] width 55 height 21
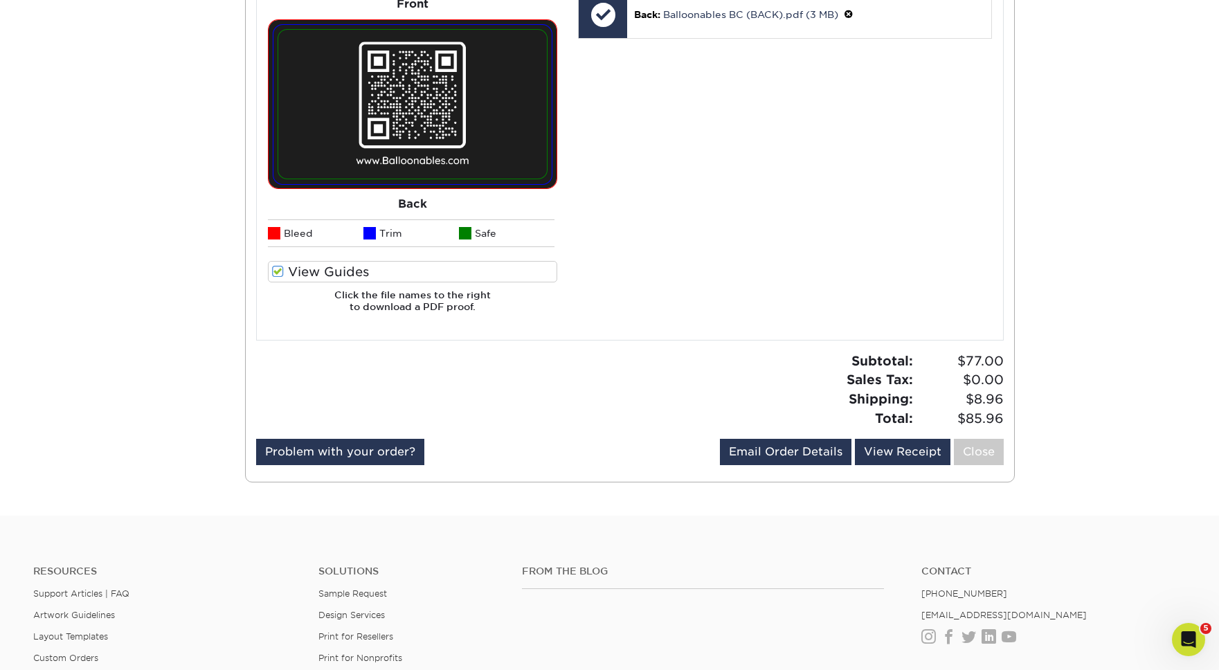
scroll to position [816, 0]
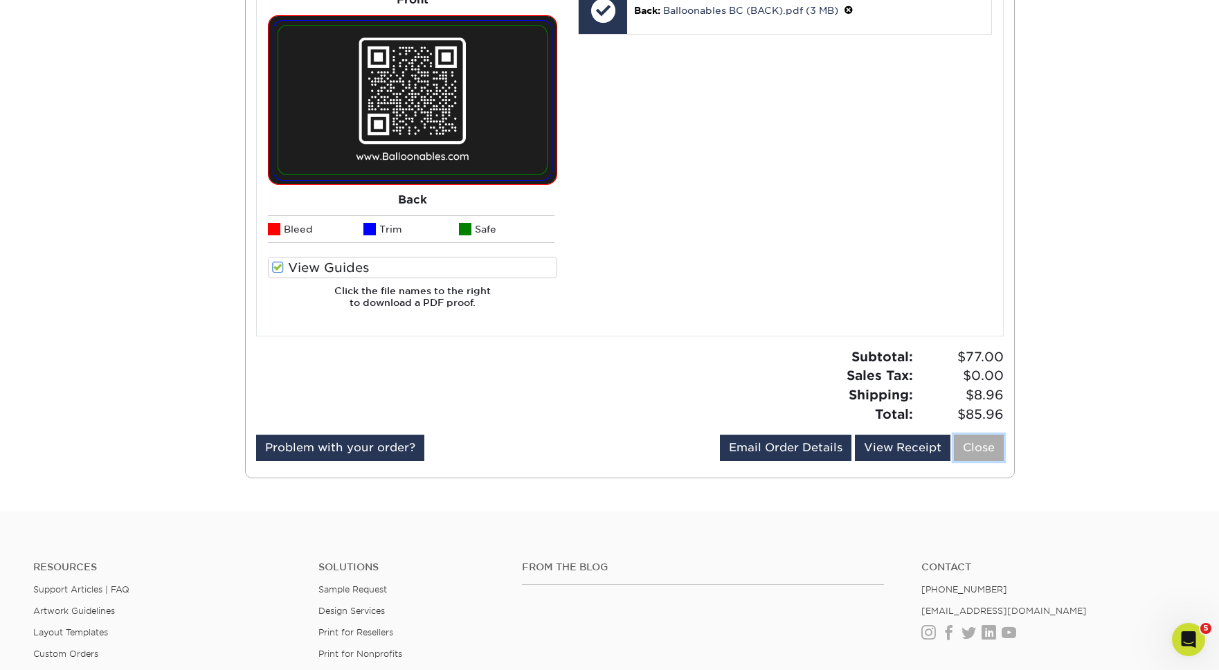
click at [967, 449] on link "Close" at bounding box center [979, 448] width 50 height 26
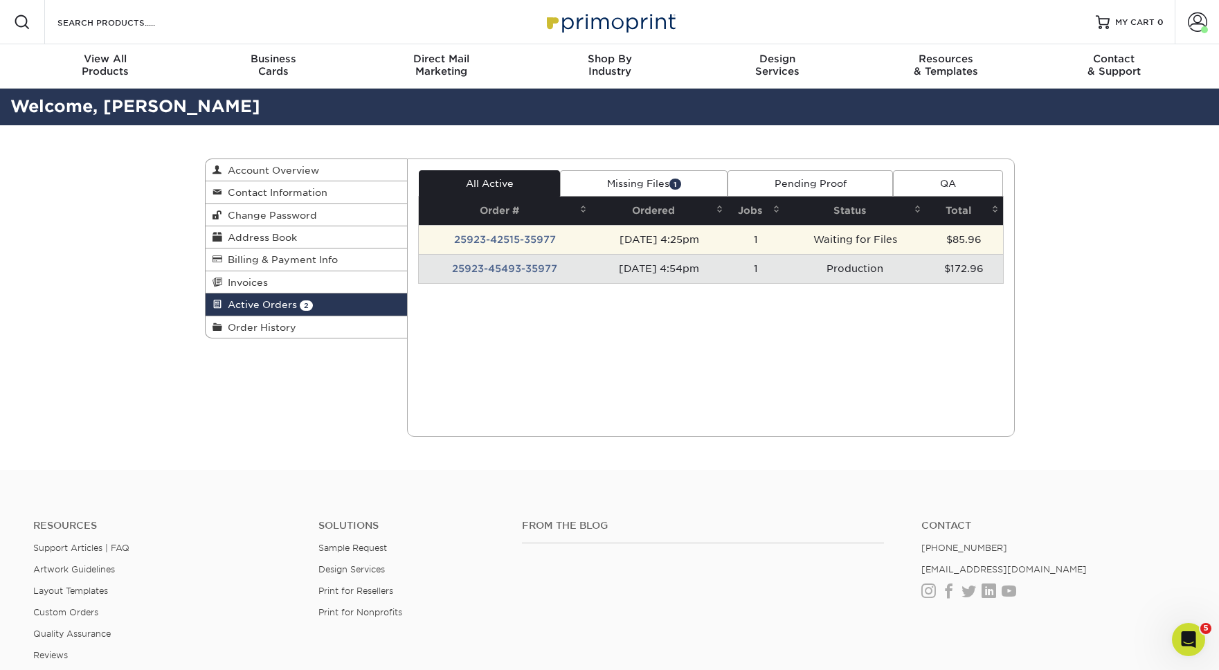
click at [666, 245] on td "[DATE] 4:25pm" at bounding box center [659, 239] width 136 height 29
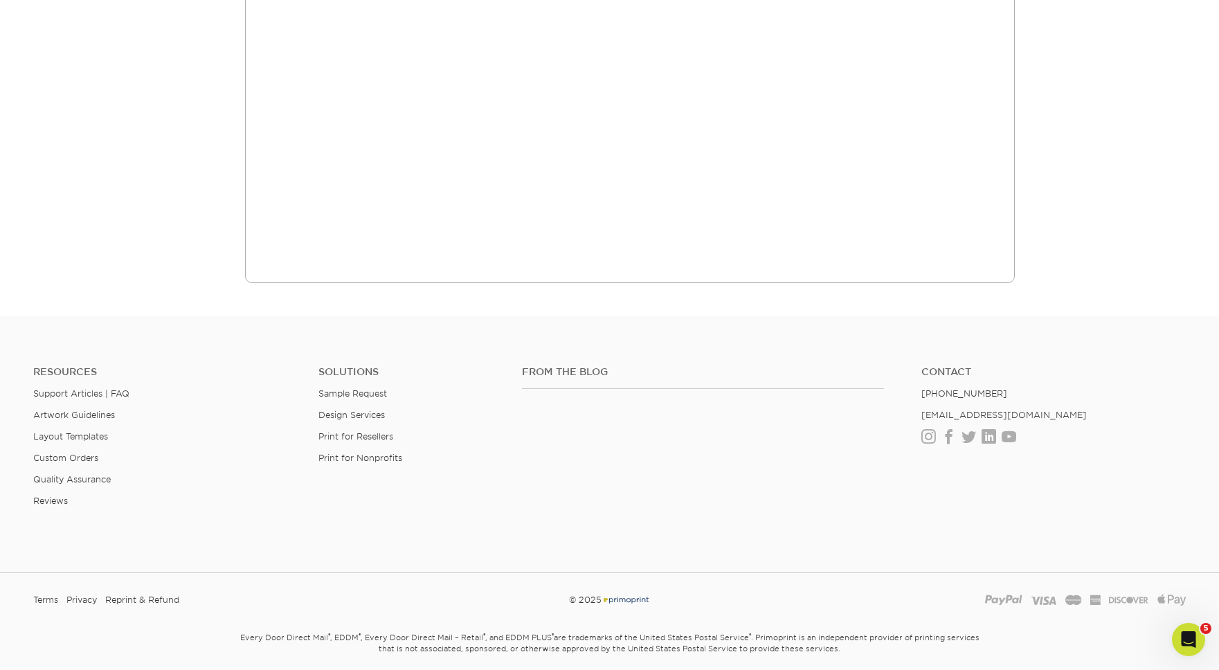
scroll to position [557, 0]
